Goal: Information Seeking & Learning: Find specific fact

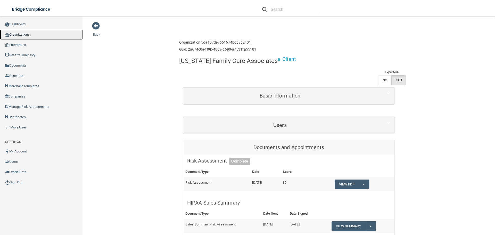
drag, startPoint x: 0, startPoint y: 0, endPoint x: 29, endPoint y: 36, distance: 45.9
click at [29, 36] on link "Organizations" at bounding box center [41, 34] width 83 height 10
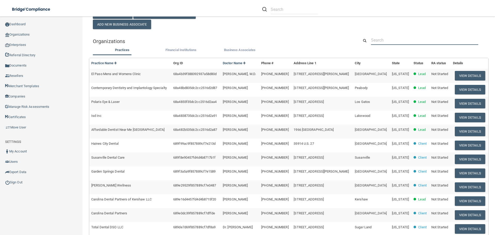
click at [380, 42] on input "text" at bounding box center [424, 40] width 107 height 10
paste input "[EMAIL_ADDRESS][DOMAIN_NAME]"
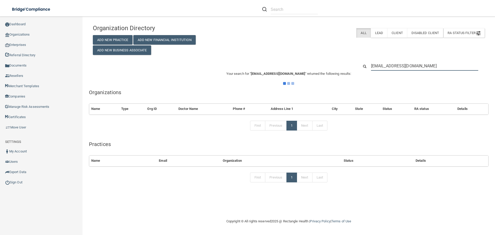
scroll to position [0, 0]
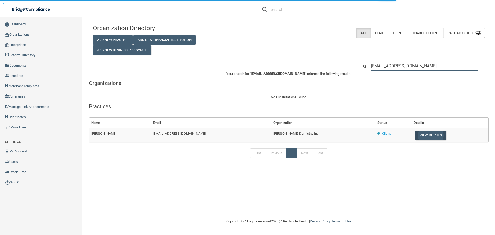
type input "[EMAIL_ADDRESS][DOMAIN_NAME]"
click at [417, 136] on button "View Details" at bounding box center [430, 135] width 30 height 10
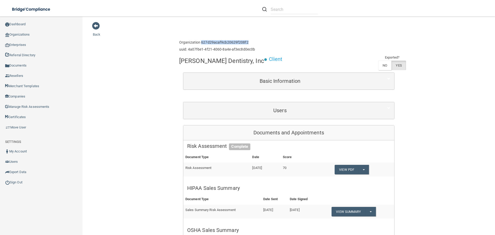
drag, startPoint x: 200, startPoint y: 43, endPoint x: 247, endPoint y: 43, distance: 48.0
click at [247, 43] on h6 "Organization 627d29acaf9cb20629f208f2" at bounding box center [217, 42] width 76 height 4
copy h6 "627d29acaf9cb20629f208f2"
click at [20, 123] on link "Move User" at bounding box center [41, 127] width 83 height 10
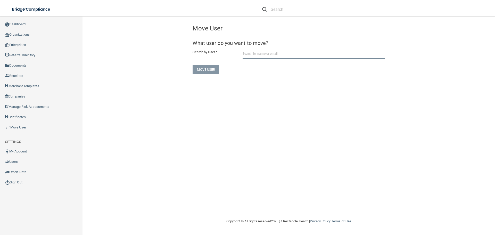
click at [298, 54] on input "text" at bounding box center [314, 54] width 142 height 10
paste input "[EMAIL_ADDRESS][DOMAIN_NAME]"
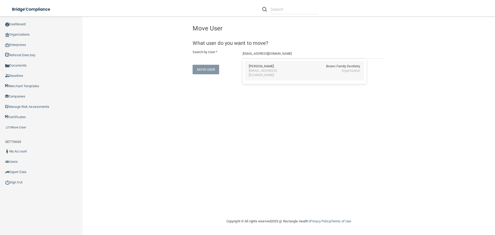
click at [282, 66] on div "[PERSON_NAME] Family Dentistry" at bounding box center [304, 66] width 111 height 4
type input "[PERSON_NAME]"
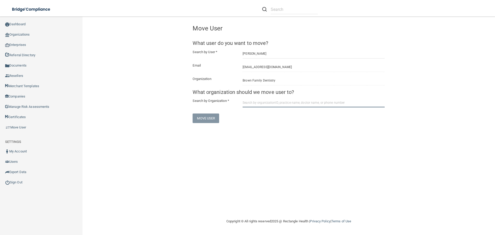
click at [256, 103] on input "text" at bounding box center [314, 103] width 142 height 10
paste input "627d29acaf9cb20629f208f2"
click at [255, 113] on div "627d29acaf9cb20629f208f2 [PERSON_NAME] [PERSON_NAME] Dentistry, Inc 3173481354" at bounding box center [305, 119] width 120 height 19
type input "[PERSON_NAME] Dentistry, Inc"
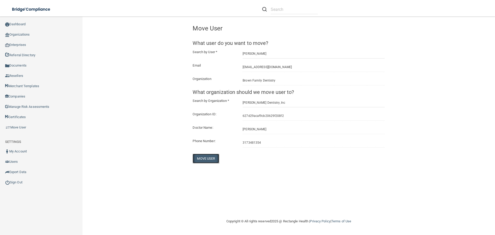
click at [213, 156] on button "Move User" at bounding box center [206, 159] width 27 height 10
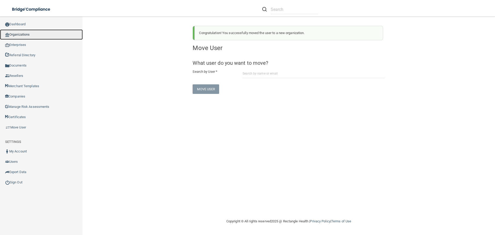
click at [19, 34] on link "Organizations" at bounding box center [41, 34] width 83 height 10
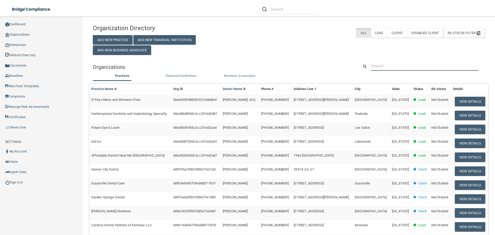
click at [380, 66] on input "text" at bounding box center [424, 66] width 107 height 10
paste input "[EMAIL_ADDRESS][DOMAIN_NAME]"
type input "[EMAIL_ADDRESS][DOMAIN_NAME]"
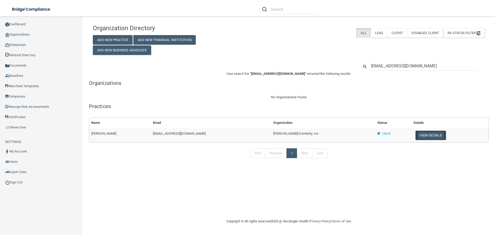
click at [415, 137] on button "View Details" at bounding box center [430, 135] width 30 height 10
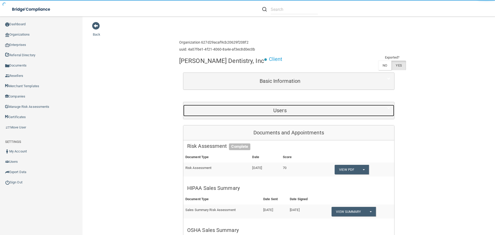
click at [280, 107] on div "Users" at bounding box center [279, 111] width 193 height 12
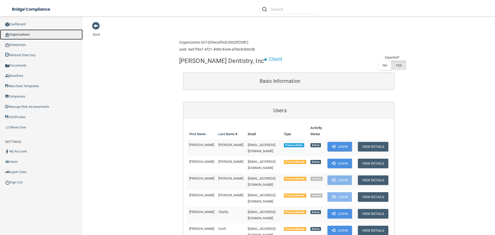
click at [32, 32] on link "Organizations" at bounding box center [41, 34] width 83 height 10
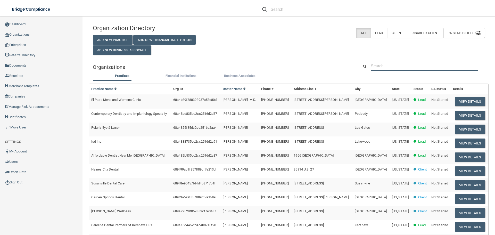
click at [381, 65] on input "text" at bounding box center [424, 66] width 107 height 10
paste input "[PERSON_NAME] DPM LLC"
type input "[PERSON_NAME] DPM LLC"
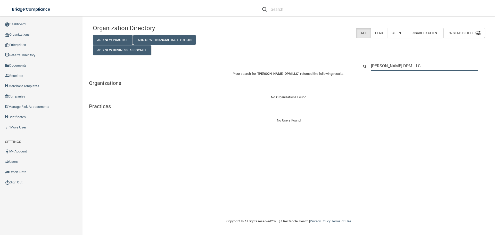
click at [391, 67] on input "[PERSON_NAME] DPM LLC" at bounding box center [424, 66] width 107 height 10
paste input "847) 352-1473"
type input "847) 352-1473"
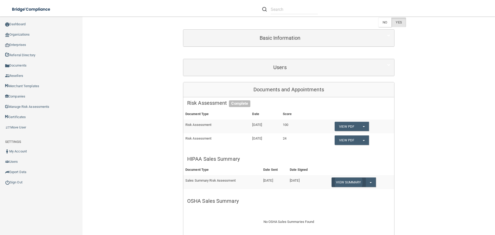
scroll to position [77, 0]
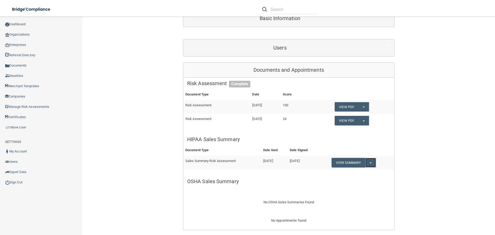
click at [371, 158] on button "Split button!" at bounding box center [370, 163] width 11 height 10
click at [367, 169] on link "Download as PDF" at bounding box center [353, 173] width 43 height 8
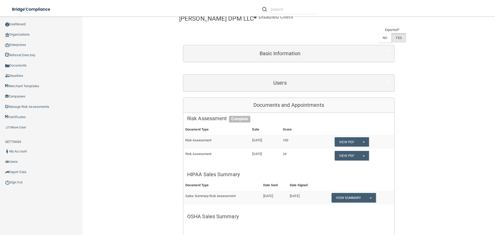
scroll to position [0, 0]
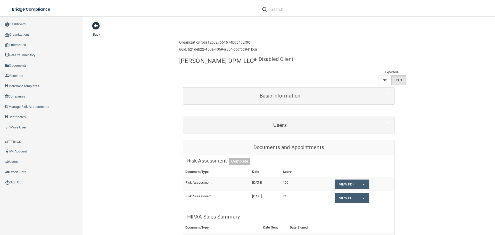
click at [96, 24] on span at bounding box center [96, 26] width 8 height 8
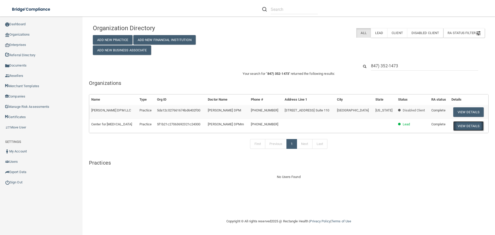
click at [457, 122] on button "View Details" at bounding box center [468, 126] width 30 height 10
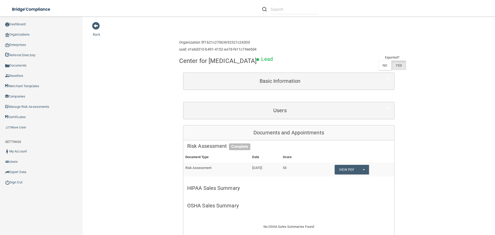
click at [33, 35] on link "Organizations" at bounding box center [41, 34] width 83 height 10
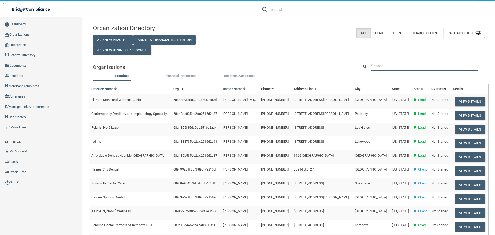
click at [387, 66] on input "text" at bounding box center [424, 66] width 107 height 10
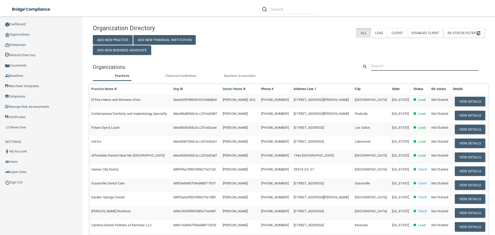
paste input "909) 885-8707"
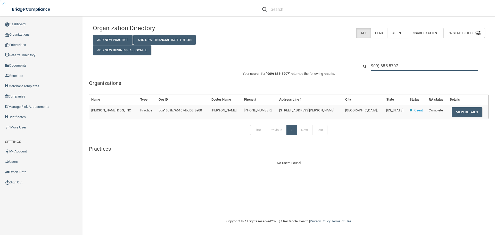
type input "909) 885-8707"
click at [459, 109] on button "View Details" at bounding box center [467, 112] width 30 height 10
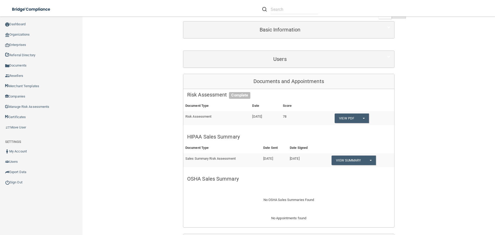
scroll to position [52, 0]
click at [368, 159] on button "Split button!" at bounding box center [370, 160] width 11 height 10
click at [360, 171] on link "Download as PDF" at bounding box center [353, 171] width 43 height 8
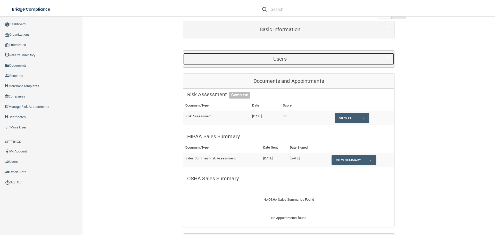
click at [255, 63] on div "Users" at bounding box center [279, 59] width 193 height 12
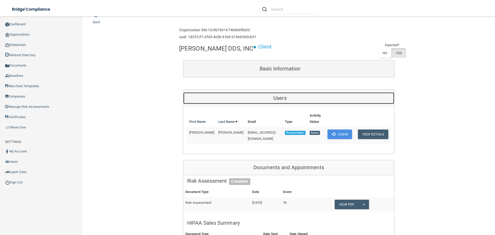
scroll to position [0, 0]
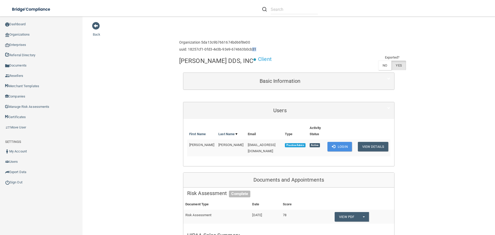
drag, startPoint x: 249, startPoint y: 49, endPoint x: 257, endPoint y: 49, distance: 8.0
click at [257, 49] on div "Enterprise » Organization 5da13c9b7661674bd66f8e00 uuid: 18257cf1-0fd3-4e3b-93e…" at bounding box center [288, 46] width 219 height 17
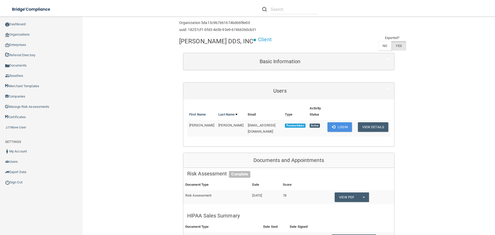
scroll to position [77, 0]
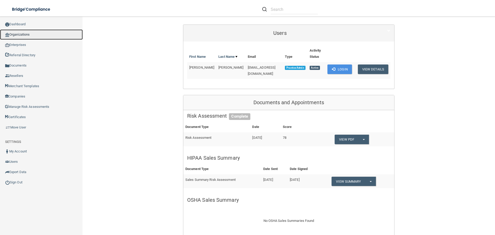
click at [44, 35] on link "Organizations" at bounding box center [41, 34] width 83 height 10
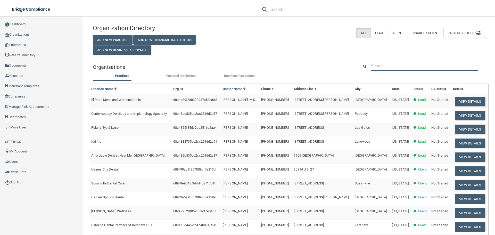
click at [376, 62] on input "text" at bounding box center [424, 66] width 107 height 10
paste input "[EMAIL_ADDRESS][DOMAIN_NAME]"
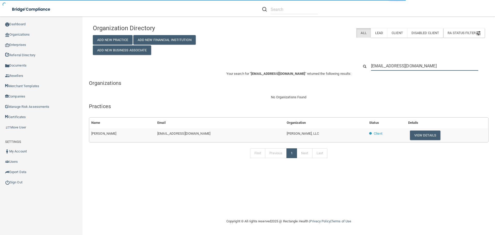
type input "[EMAIL_ADDRESS][DOMAIN_NAME]"
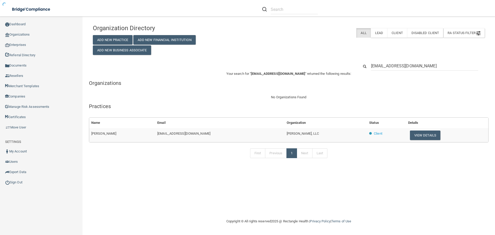
drag, startPoint x: 319, startPoint y: 134, endPoint x: 274, endPoint y: 134, distance: 45.4
drag, startPoint x: 256, startPoint y: 136, endPoint x: 315, endPoint y: 135, distance: 58.5
click at [315, 135] on tr "[PERSON_NAME] [EMAIL_ADDRESS][DOMAIN_NAME] [PERSON_NAME], LLC Client View Detai…" at bounding box center [288, 135] width 399 height 14
copy tr "[PERSON_NAME], LLC"
click at [401, 67] on input "[EMAIL_ADDRESS][DOMAIN_NAME]" at bounding box center [424, 66] width 107 height 10
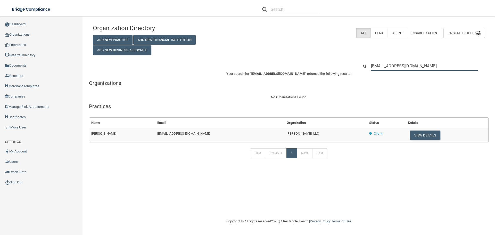
click at [401, 67] on input "[EMAIL_ADDRESS][DOMAIN_NAME]" at bounding box center [424, 66] width 107 height 10
paste input "410) 379-8300"
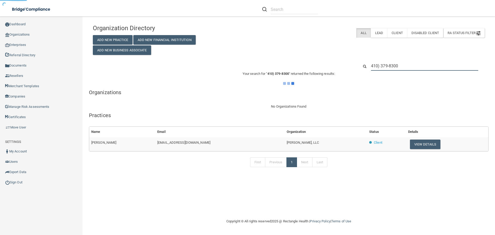
type input "410) 379-8300"
click at [330, 47] on div "Organization Directory Add New Practice Add New Financial Institution Add New B…" at bounding box center [289, 38] width 400 height 33
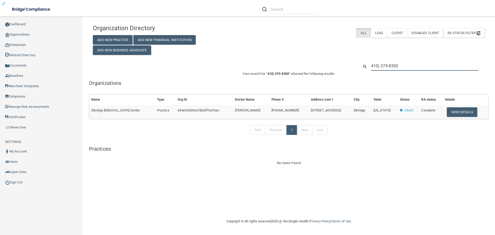
click at [373, 65] on input "410) 379-8300" at bounding box center [424, 66] width 107 height 10
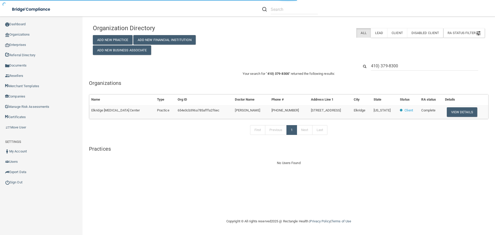
click at [370, 65] on div "410) 379-8300" at bounding box center [424, 66] width 115 height 10
click at [370, 67] on div "410) 379-8300" at bounding box center [424, 66] width 115 height 10
click at [372, 67] on input "410) 379-8300" at bounding box center [424, 66] width 107 height 10
click at [377, 81] on h5 "Organizations" at bounding box center [289, 83] width 400 height 6
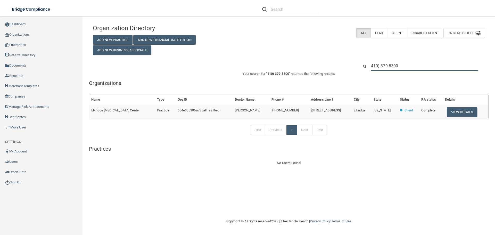
drag, startPoint x: 401, startPoint y: 67, endPoint x: 363, endPoint y: 65, distance: 38.4
click at [363, 65] on div "410) 379-8300" at bounding box center [421, 66] width 133 height 10
click at [459, 111] on button "View Details" at bounding box center [462, 112] width 30 height 10
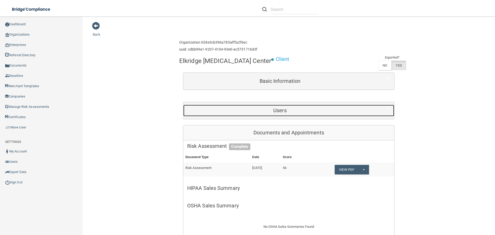
click at [294, 107] on div "Users" at bounding box center [279, 111] width 193 height 12
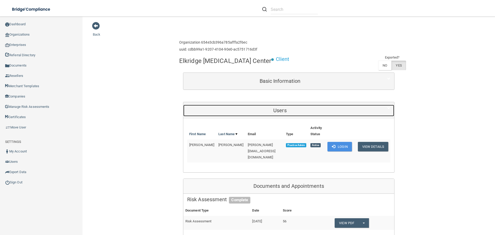
click at [293, 107] on div "Users" at bounding box center [279, 111] width 193 height 12
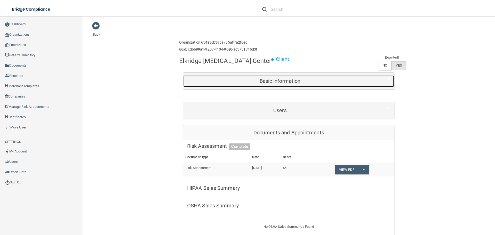
click at [241, 85] on div "Basic Information" at bounding box center [279, 81] width 193 height 12
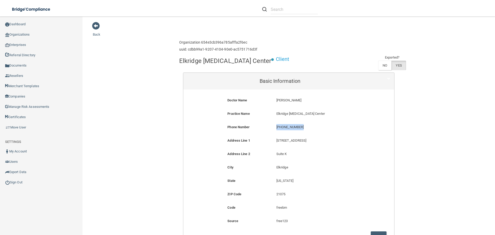
drag, startPoint x: 301, startPoint y: 126, endPoint x: 272, endPoint y: 127, distance: 28.4
click at [272, 127] on div "[PHONE_NUMBER] [PHONE_NUMBER]" at bounding box center [321, 129] width 98 height 10
copy p "[PHONE_NUMBER]"
click at [26, 37] on link "Organizations" at bounding box center [41, 34] width 83 height 10
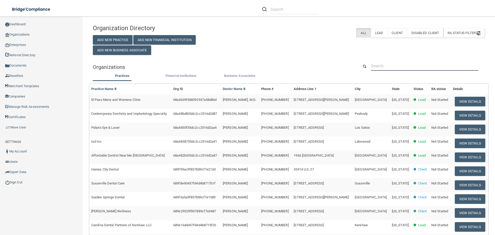
click at [385, 69] on input "text" at bounding box center [424, 66] width 107 height 10
paste input "[PHONE_NUMBER]"
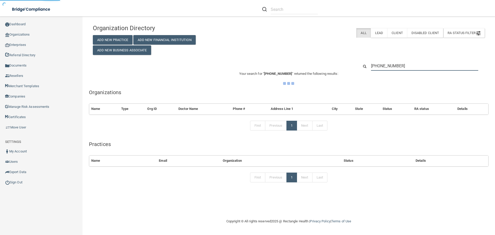
type input "[PHONE_NUMBER]"
click at [311, 54] on div "Organization Directory Add New Practice Add New Financial Institution Add New B…" at bounding box center [289, 38] width 400 height 33
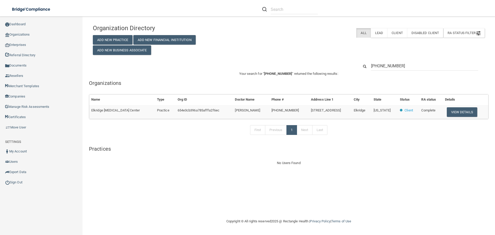
drag, startPoint x: 296, startPoint y: 111, endPoint x: 340, endPoint y: 110, distance: 44.1
click at [340, 110] on td "[STREET_ADDRESS]" at bounding box center [330, 112] width 43 height 14
copy span "[STREET_ADDRESS]"
drag, startPoint x: 414, startPoint y: 69, endPoint x: 365, endPoint y: 69, distance: 49.8
click at [365, 69] on div "[PHONE_NUMBER]" at bounding box center [421, 66] width 133 height 10
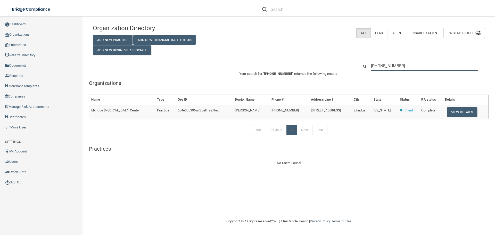
paste input "[STREET_ADDRESS]"
type input "[STREET_ADDRESS]"
drag, startPoint x: 369, startPoint y: 111, endPoint x: 356, endPoint y: 111, distance: 12.4
click at [356, 111] on td "Elkridge" at bounding box center [362, 112] width 20 height 14
copy span "Elkridge"
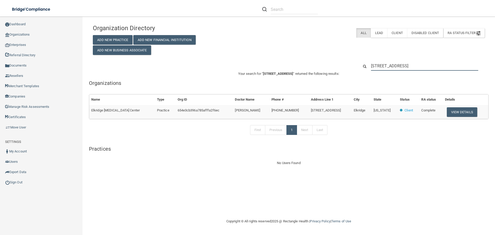
drag, startPoint x: 432, startPoint y: 63, endPoint x: 341, endPoint y: 67, distance: 91.1
click at [341, 67] on div "[STREET_ADDRESS]" at bounding box center [289, 66] width 400 height 10
paste input "Elkridge"
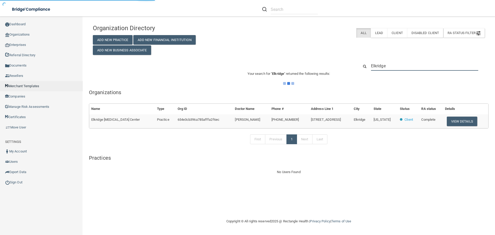
type input "Elkridge"
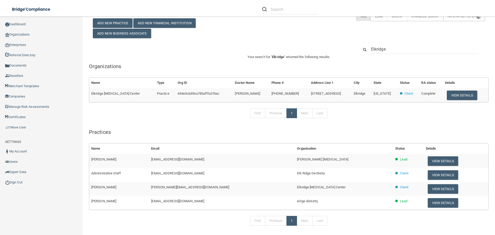
scroll to position [26, 0]
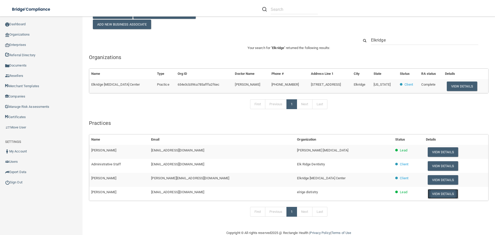
click at [430, 194] on button "View Details" at bounding box center [443, 194] width 30 height 10
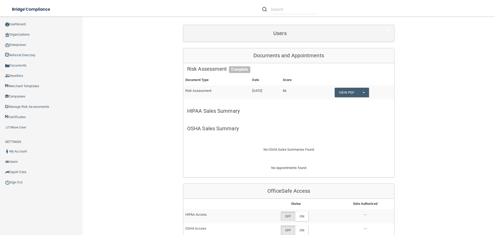
scroll to position [77, 0]
click at [367, 92] on button "Split button!" at bounding box center [363, 92] width 11 height 10
click at [349, 131] on h5 "OSHA Sales Summary" at bounding box center [288, 128] width 203 height 6
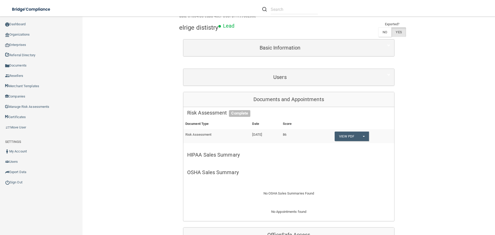
scroll to position [0, 0]
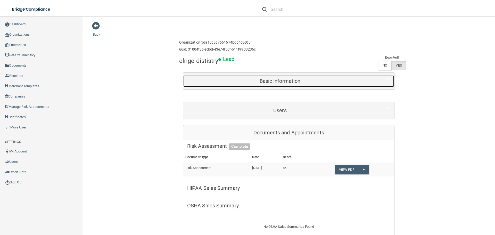
click at [245, 78] on h5 "Basic Information" at bounding box center [280, 81] width 186 height 6
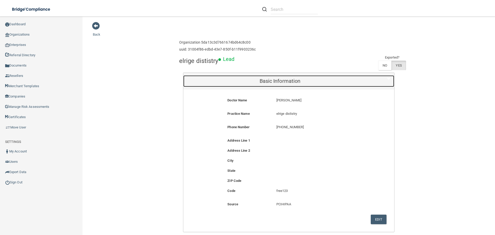
click at [247, 79] on h5 "Basic Information" at bounding box center [280, 81] width 186 height 6
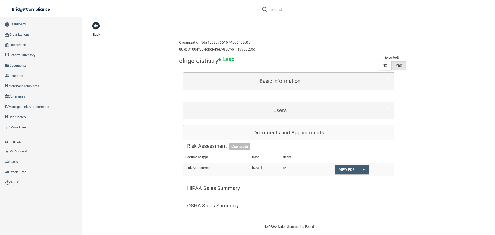
click at [95, 27] on span at bounding box center [96, 26] width 8 height 8
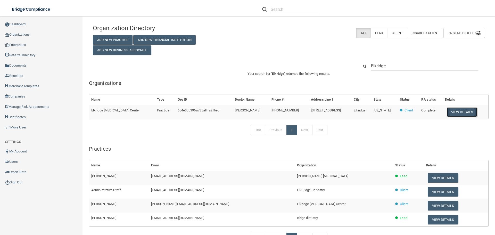
click at [450, 110] on button "View Details" at bounding box center [462, 112] width 30 height 10
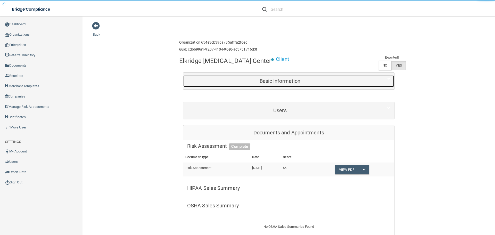
click at [284, 86] on div "Basic Information" at bounding box center [279, 81] width 193 height 12
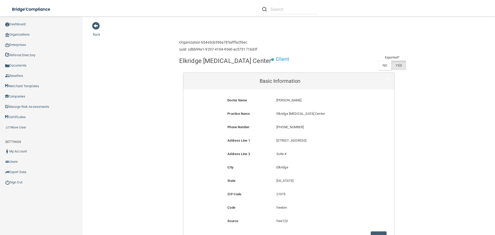
drag, startPoint x: 299, startPoint y: 100, endPoint x: 269, endPoint y: 101, distance: 30.2
click at [269, 101] on div "Doctor Name [PERSON_NAME] [PERSON_NAME]" at bounding box center [288, 102] width 203 height 10
copy div "[PERSON_NAME]"
click at [97, 29] on span at bounding box center [96, 26] width 8 height 8
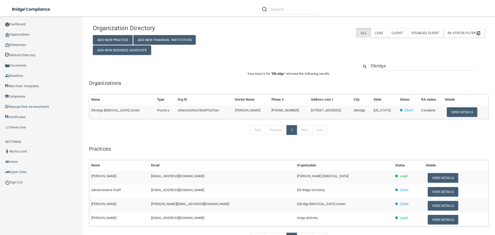
drag, startPoint x: 385, startPoint y: 65, endPoint x: 356, endPoint y: 66, distance: 29.4
click at [356, 66] on div "Elkridge" at bounding box center [421, 66] width 133 height 10
type input "[PERSON_NAME]"
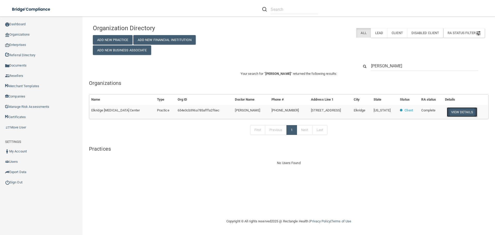
click at [472, 110] on button "View Details" at bounding box center [462, 112] width 30 height 10
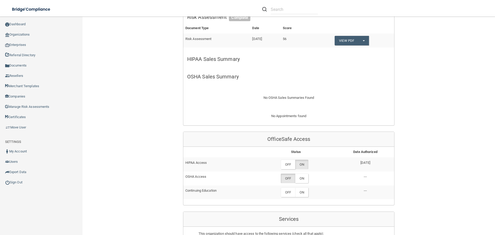
scroll to position [180, 0]
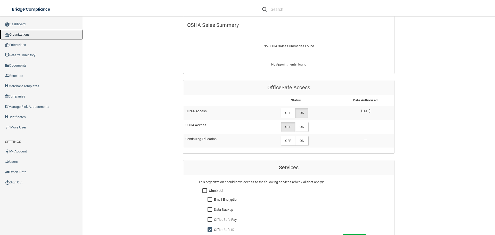
click at [17, 36] on link "Organizations" at bounding box center [41, 34] width 83 height 10
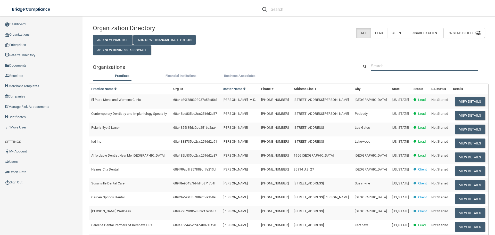
click at [381, 62] on input "text" at bounding box center [424, 66] width 107 height 10
paste input "561) 742-8006"
type input "561) 742-8006"
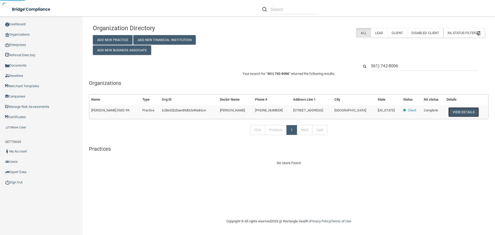
click at [459, 111] on button "View Details" at bounding box center [463, 112] width 30 height 10
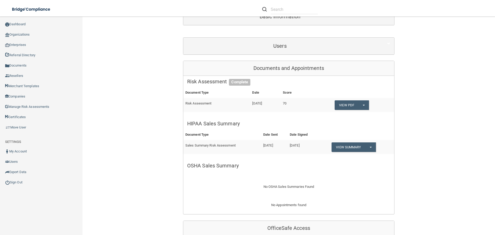
scroll to position [77, 0]
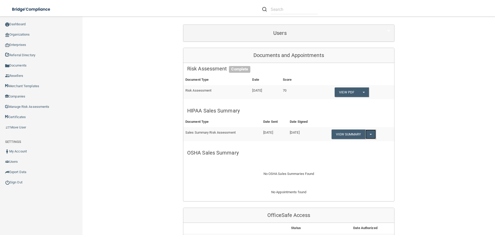
click at [368, 135] on button "Split button!" at bounding box center [370, 134] width 11 height 10
click at [359, 139] on ul "Edit Sales Summary Send Sales Summary Download as PDF" at bounding box center [353, 144] width 43 height 10
click at [367, 135] on button "Split button!" at bounding box center [370, 134] width 11 height 10
click at [360, 148] on link "Download as PDF" at bounding box center [353, 145] width 43 height 8
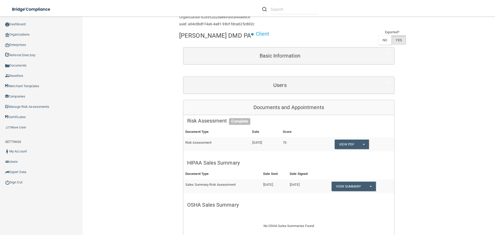
scroll to position [0, 0]
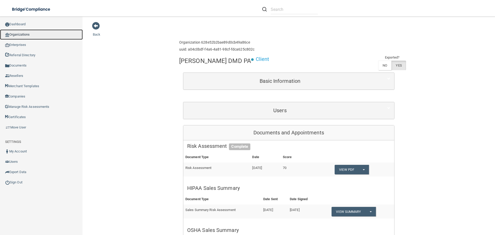
click at [21, 35] on link "Organizations" at bounding box center [41, 34] width 83 height 10
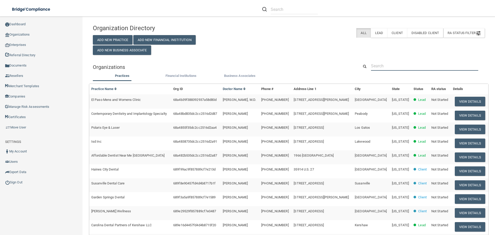
click at [385, 65] on input "text" at bounding box center [424, 66] width 107 height 10
paste input "Browns Valley Dental"
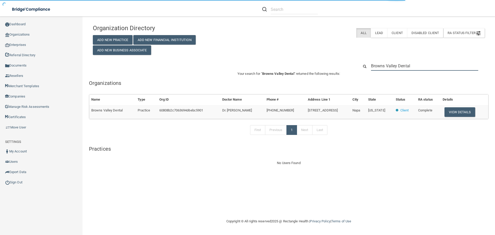
type input "Browns Valley Dental"
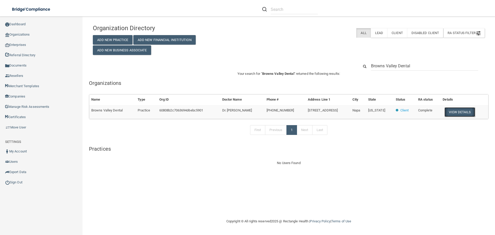
click at [457, 114] on button "View Details" at bounding box center [459, 112] width 30 height 10
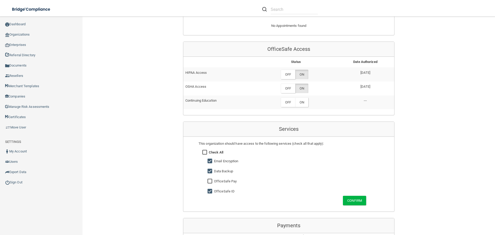
scroll to position [258, 0]
